Goal: Task Accomplishment & Management: Manage account settings

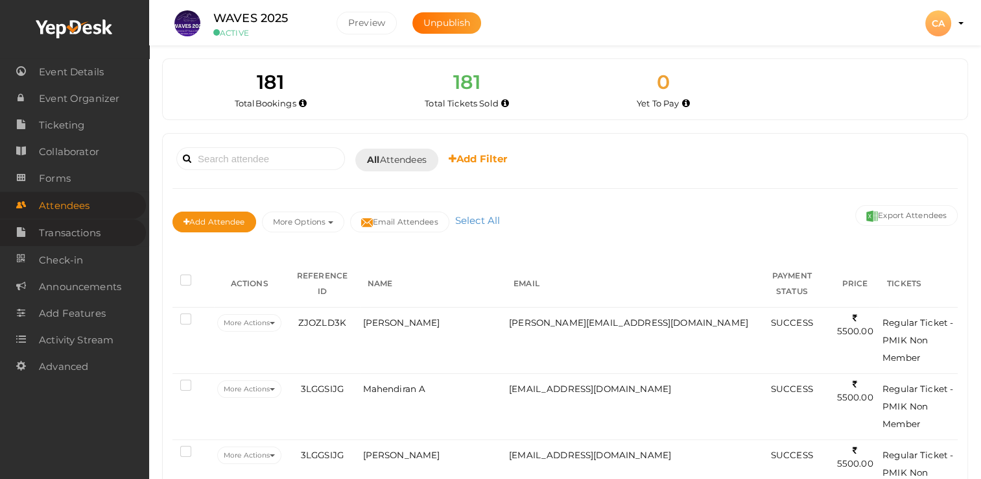
click at [86, 235] on span "Transactions" at bounding box center [70, 233] width 62 height 26
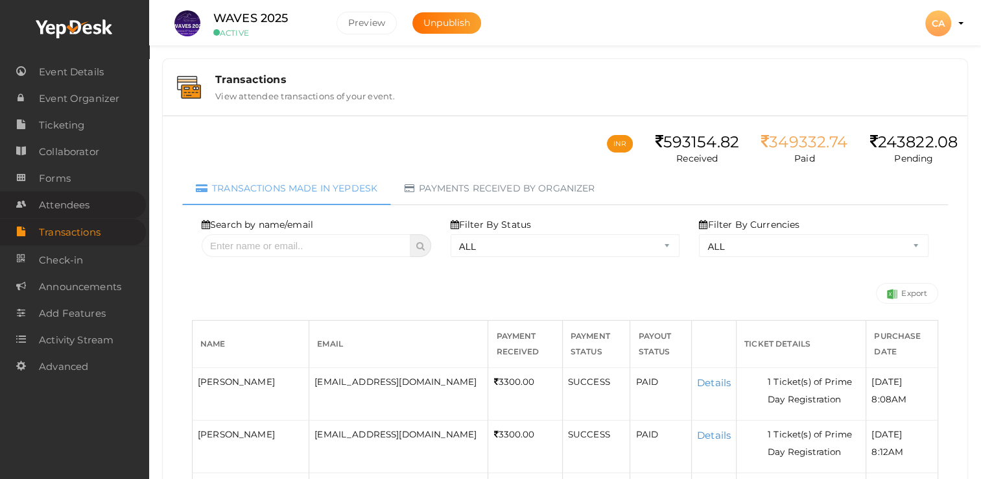
click at [61, 204] on span "Attendees" at bounding box center [64, 205] width 51 height 26
